Goal: Use online tool/utility: Utilize a website feature to perform a specific function

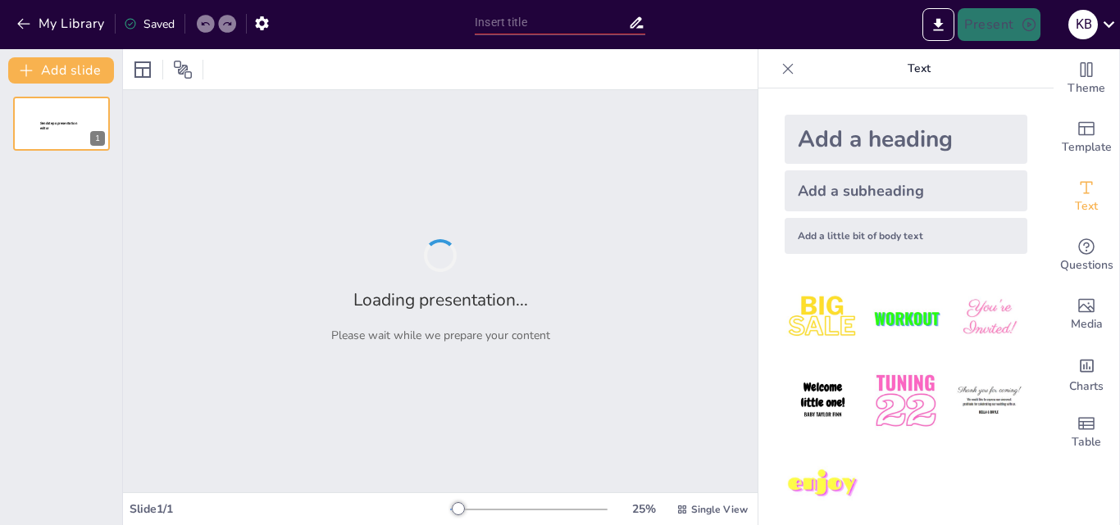
type input "[PERSON_NAME]: A Comprehensive Biography of a Revolutionary Leader"
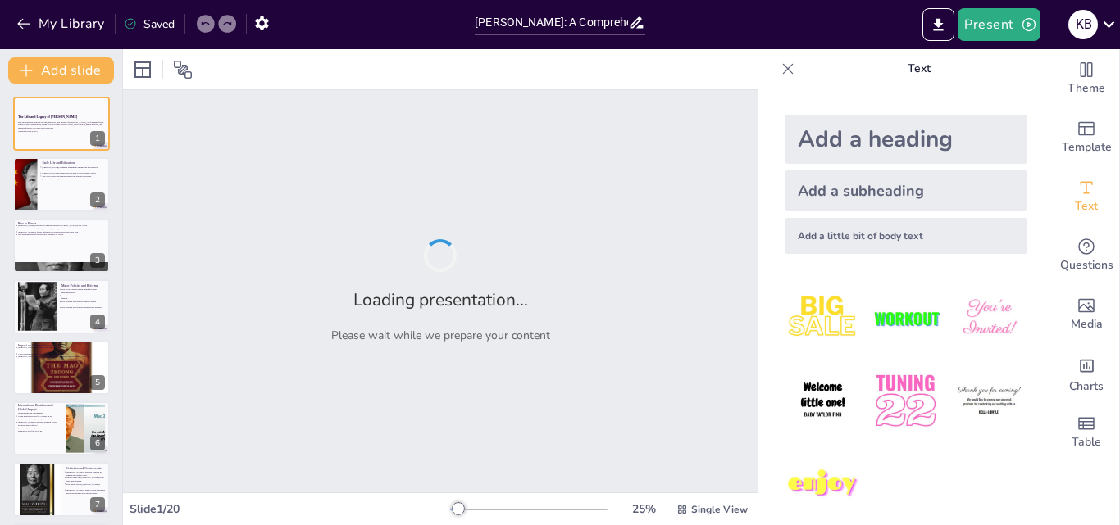
checkbox input "true"
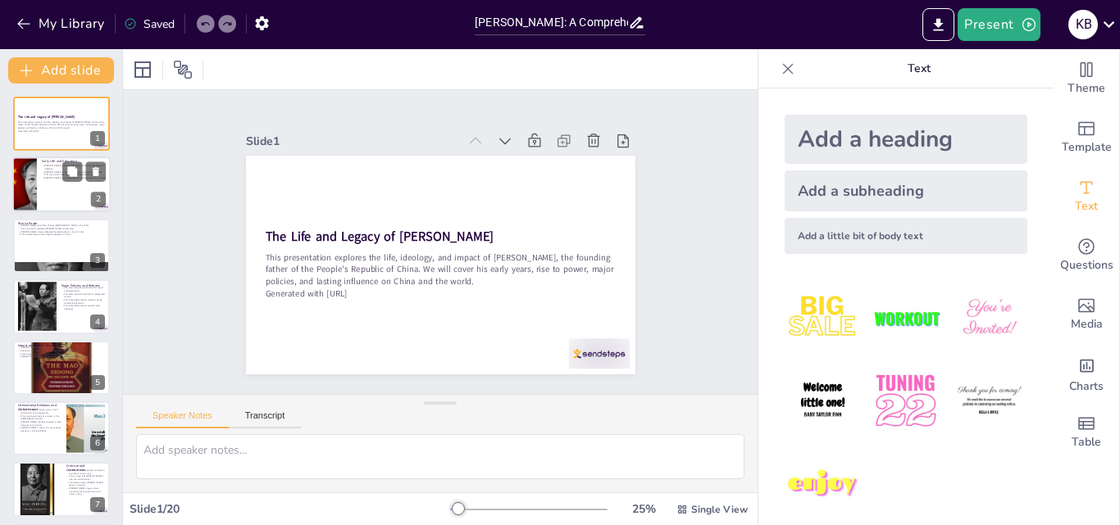
checkbox input "true"
click at [39, 176] on div at bounding box center [61, 185] width 98 height 56
type textarea "[PERSON_NAME]'s early life in poverty gave him a unique perspective on the stru…"
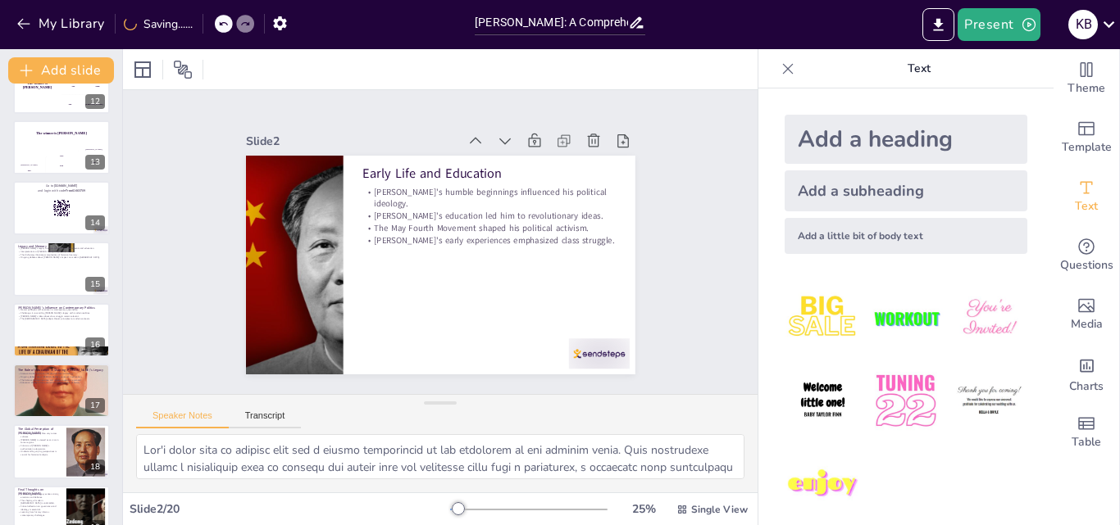
scroll to position [797, 0]
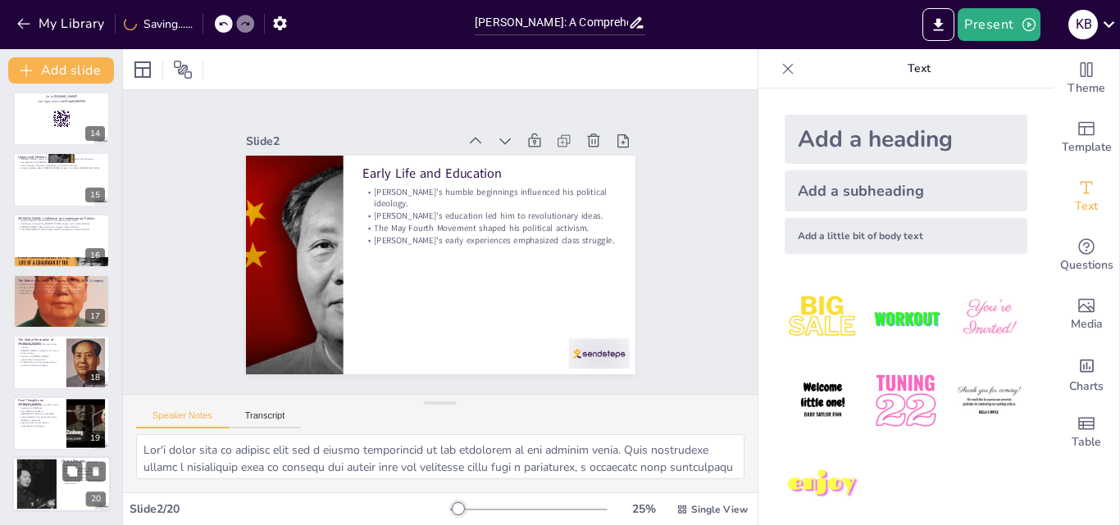
checkbox input "true"
click at [37, 488] on div at bounding box center [37, 485] width 89 height 50
type textarea "Your participation in this presentation is greatly appreciated. Engaging with h…"
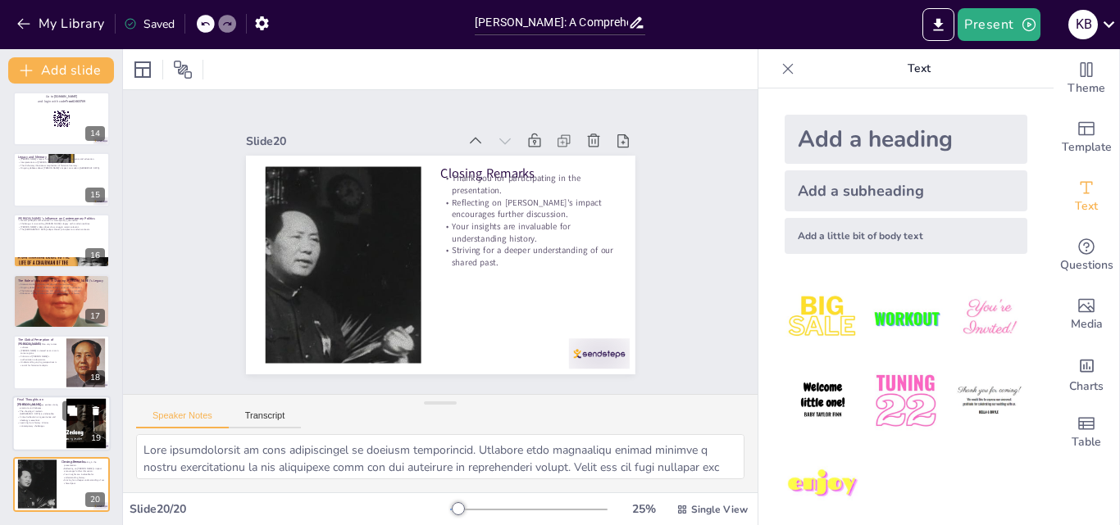
checkbox input "true"
click at [30, 412] on p "The shaping of modern [GEOGRAPHIC_DATA] is undeniable." at bounding box center [39, 413] width 44 height 6
type textarea "The strong emotions surrounding [PERSON_NAME]'s legacy illustrate the power of …"
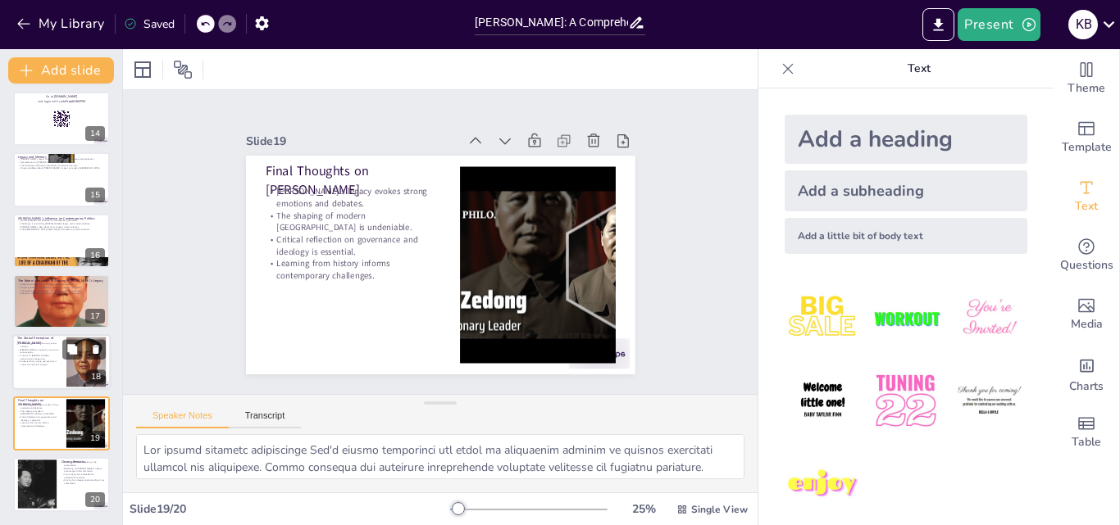
checkbox input "true"
click at [29, 348] on p "Global perceptions of Mao vary across cultures." at bounding box center [39, 346] width 44 height 6
type textarea "The varying global perceptions of [PERSON_NAME] highlight the complexities of h…"
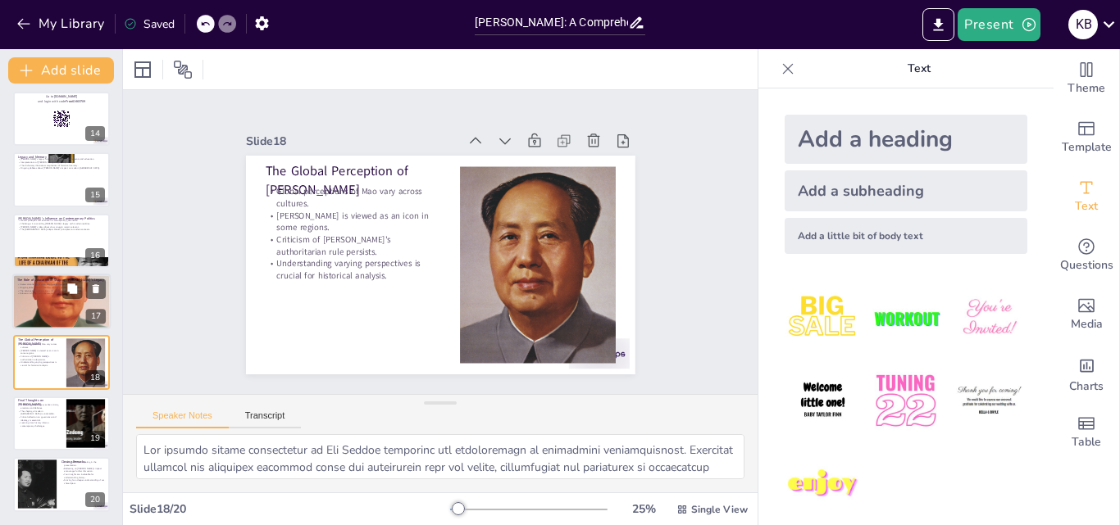
checkbox input "true"
click at [42, 284] on p "State-controlled education emphasizes Maoist ideology." at bounding box center [61, 284] width 89 height 3
type textarea "The emphasis on Maoist ideology in state-controlled education reflects the part…"
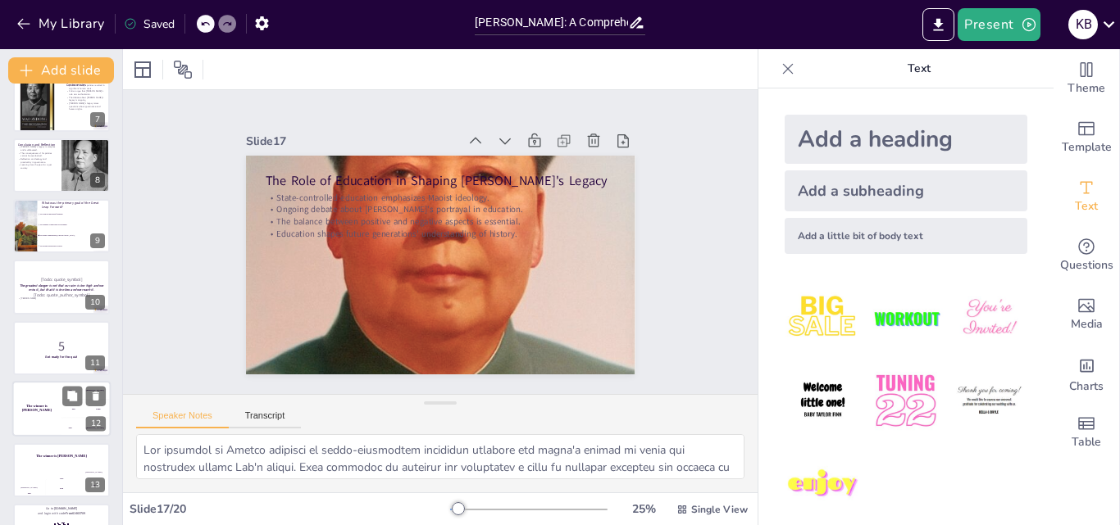
checkbox input "true"
click at [50, 416] on div "The winner is [PERSON_NAME]" at bounding box center [36, 409] width 49 height 56
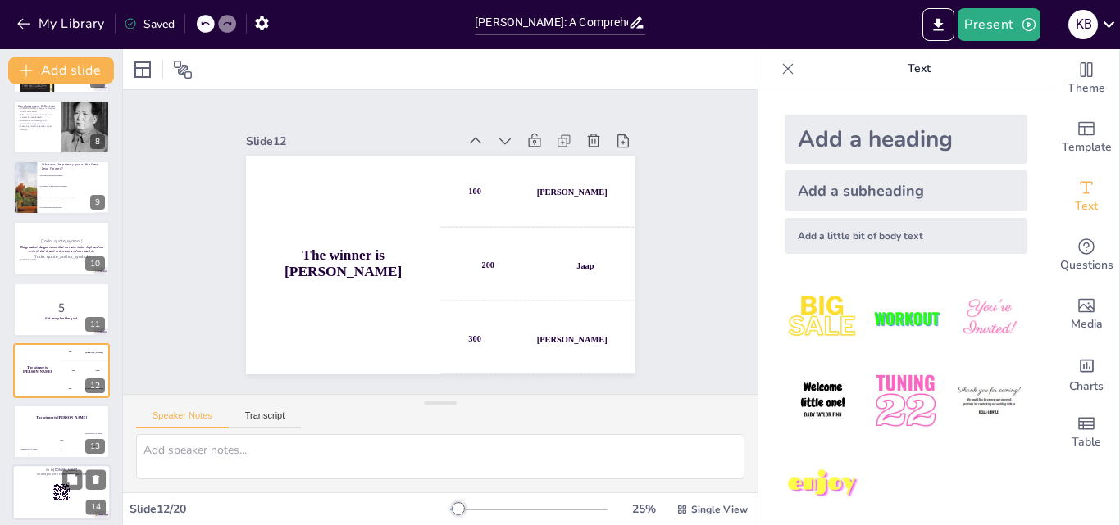
scroll to position [326, 0]
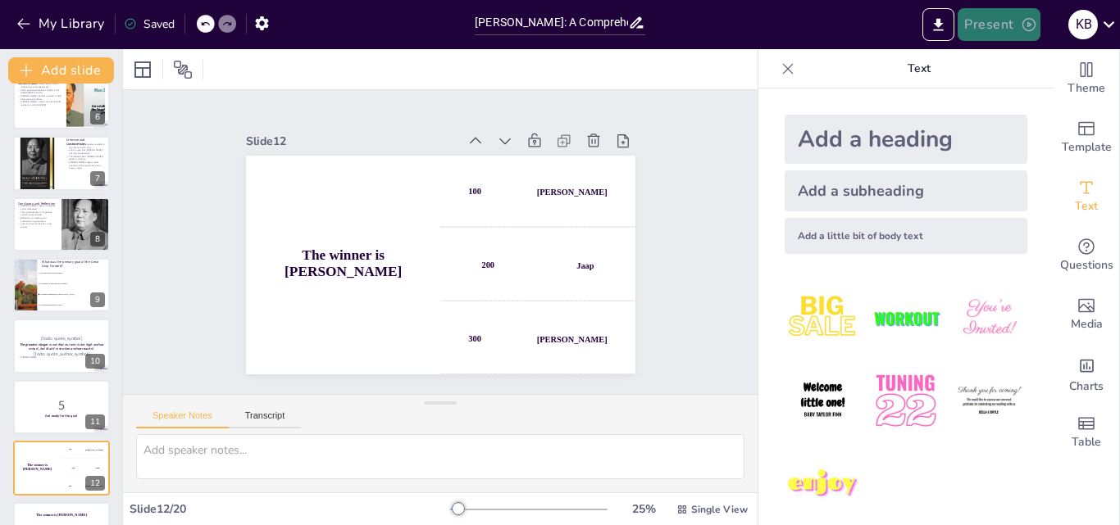
click at [993, 21] on button "Present" at bounding box center [998, 24] width 82 height 33
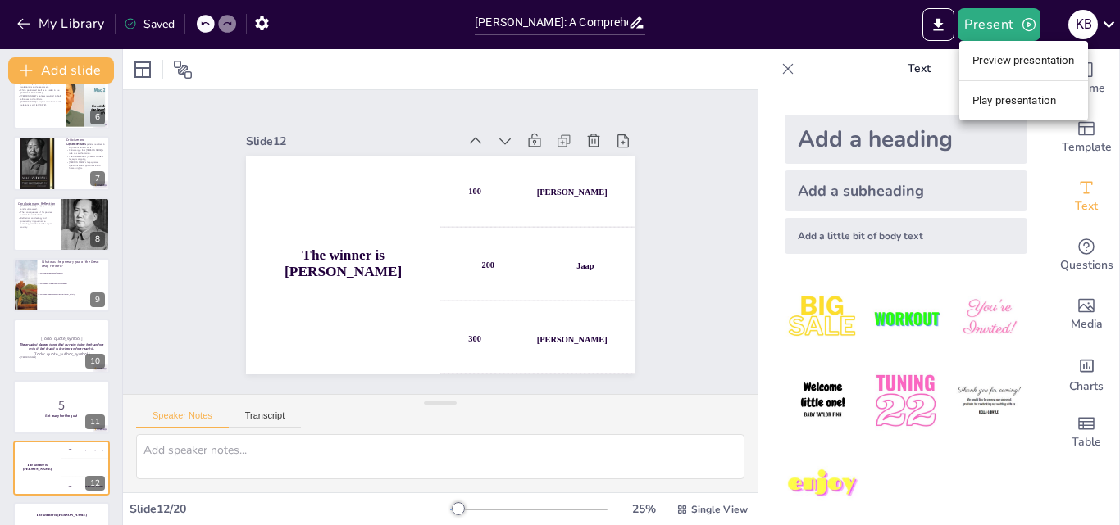
click at [1054, 102] on li "Play presentation" at bounding box center [1023, 101] width 129 height 26
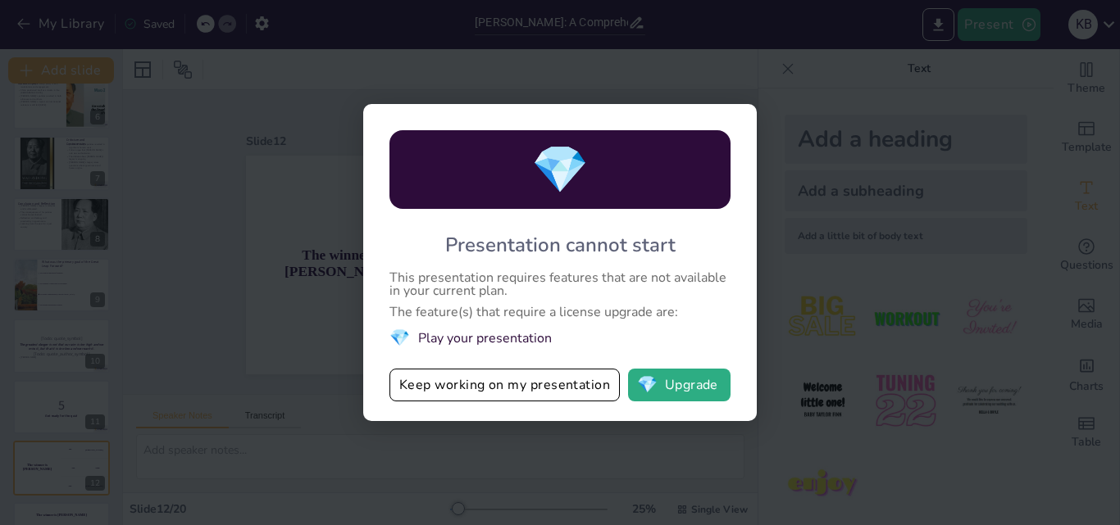
click at [438, 330] on li "💎 Play your presentation" at bounding box center [559, 338] width 341 height 22
click at [438, 334] on li "💎 Play your presentation" at bounding box center [559, 338] width 341 height 22
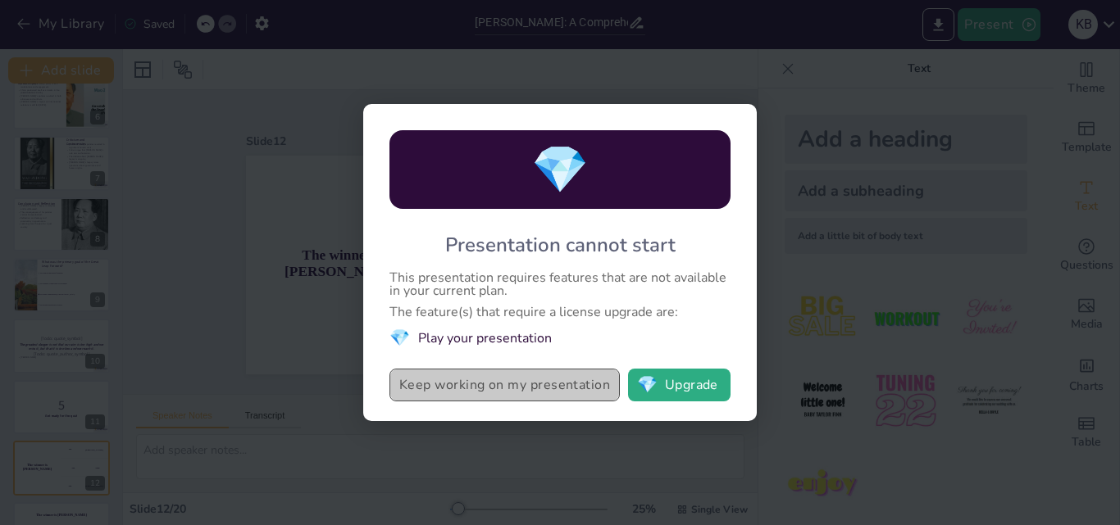
click at [463, 384] on button "Keep working on my presentation" at bounding box center [504, 385] width 230 height 33
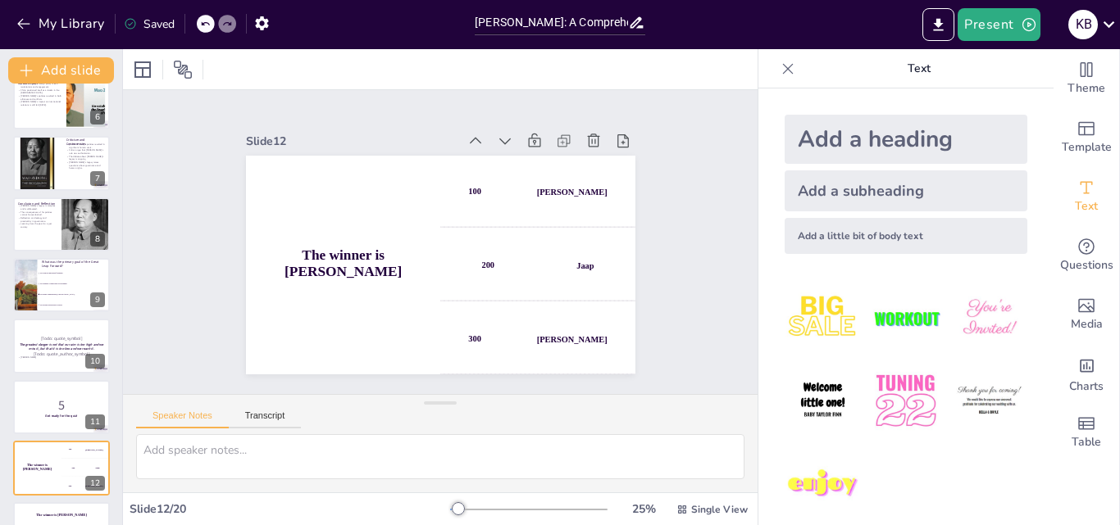
checkbox input "true"
